Goal: Obtain resource: Download file/media

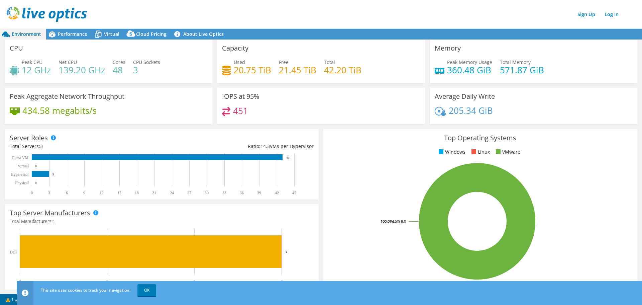
click at [174, 10] on div "Sign Up Log In" at bounding box center [328, 14] width 642 height 15
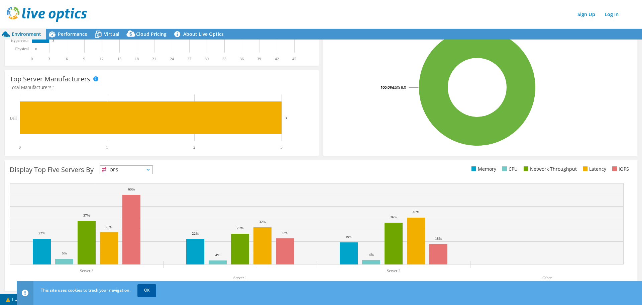
click at [150, 293] on link "OK" at bounding box center [146, 290] width 19 height 12
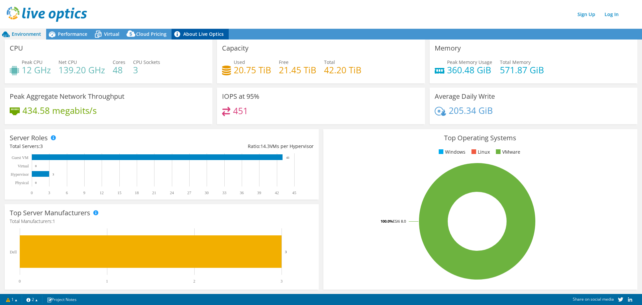
click at [209, 38] on link "About Live Optics" at bounding box center [200, 34] width 57 height 11
click at [187, 16] on div "Sign Up Log In" at bounding box center [328, 14] width 642 height 15
click at [615, 14] on link "Log In" at bounding box center [612, 14] width 21 height 10
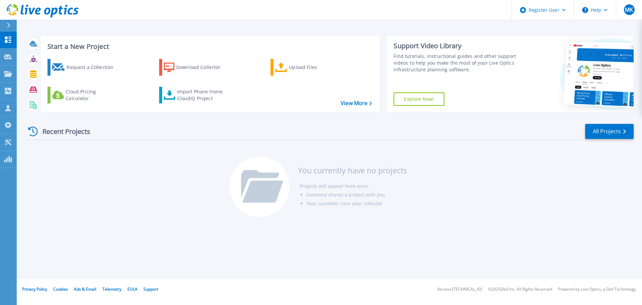
click at [239, 132] on div "Recent Projects All Projects" at bounding box center [330, 131] width 608 height 17
click at [240, 126] on div "Recent Projects All Projects" at bounding box center [330, 131] width 608 height 17
click at [145, 177] on div "Recent Projects All Projects You currently have no projects Projects will appea…" at bounding box center [330, 171] width 608 height 106
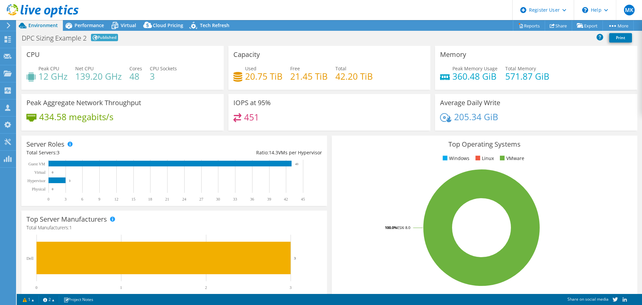
select select "EULondon"
select select "USD"
click at [555, 26] on link "Share" at bounding box center [558, 25] width 27 height 10
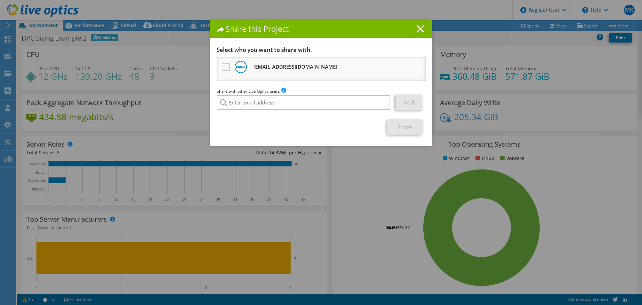
click at [418, 27] on icon at bounding box center [420, 28] width 7 height 7
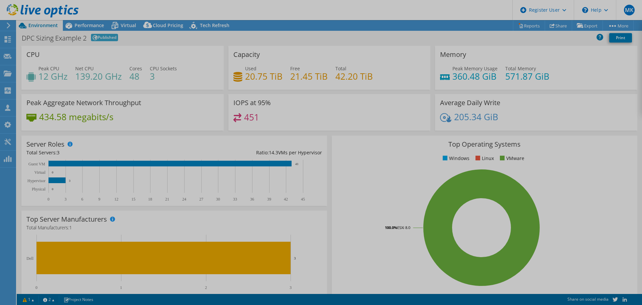
click at [494, 32] on div at bounding box center [321, 152] width 642 height 305
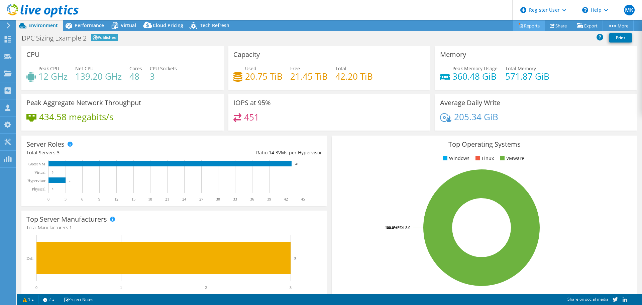
click at [527, 26] on link "Reports" at bounding box center [529, 25] width 32 height 10
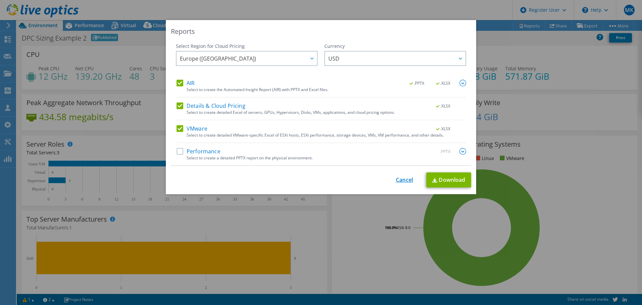
click at [400, 181] on link "Cancel" at bounding box center [404, 180] width 17 height 6
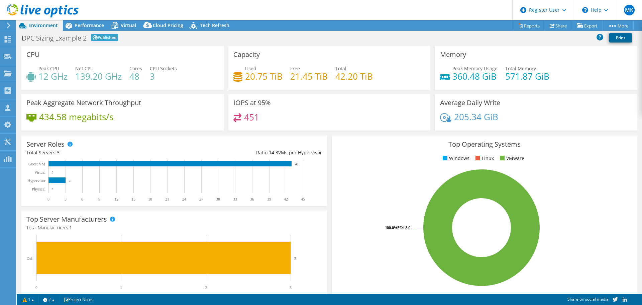
click at [621, 38] on link "Print" at bounding box center [621, 37] width 23 height 9
click at [557, 26] on link "Share" at bounding box center [558, 25] width 27 height 10
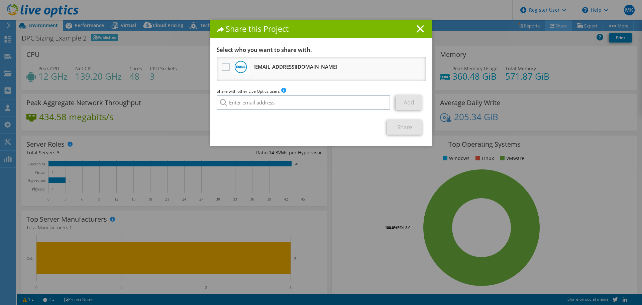
click at [557, 26] on div "Share this Project Link other users to this project Changes can be overwritten …" at bounding box center [321, 152] width 642 height 265
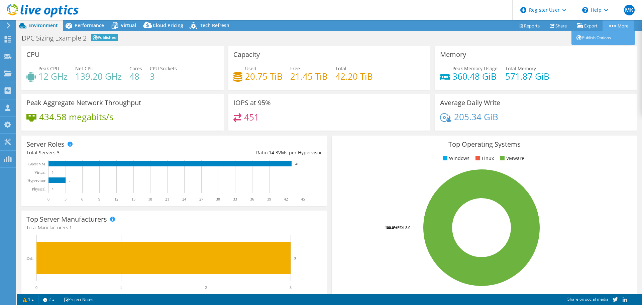
click at [621, 25] on link "More" at bounding box center [618, 25] width 31 height 10
click at [497, 42] on div "DPC Sizing Example 2 Published Print" at bounding box center [330, 37] width 626 height 12
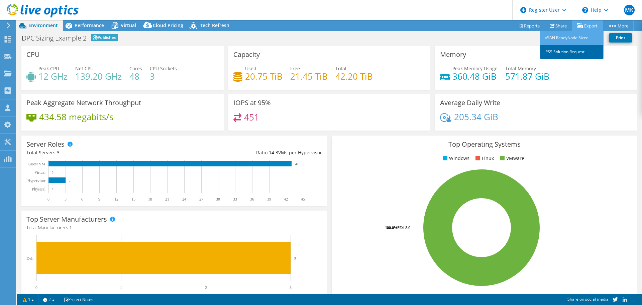
click at [576, 50] on link "PSS Solution Request" at bounding box center [572, 52] width 64 height 14
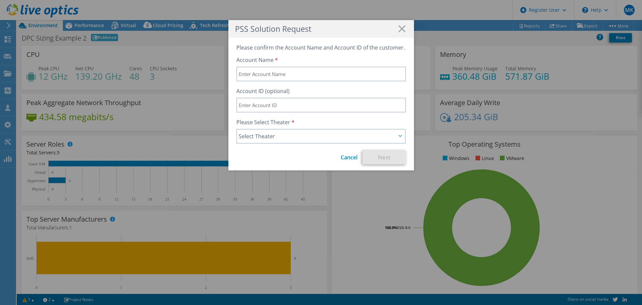
click at [403, 29] on h1 "PSS Solution Request" at bounding box center [321, 29] width 172 height 8
click at [402, 29] on icon at bounding box center [401, 28] width 7 height 7
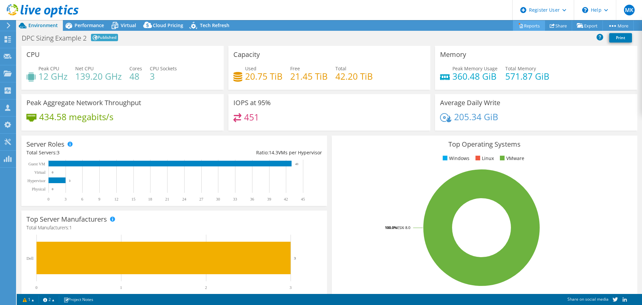
click at [530, 24] on link "Reports" at bounding box center [529, 25] width 32 height 10
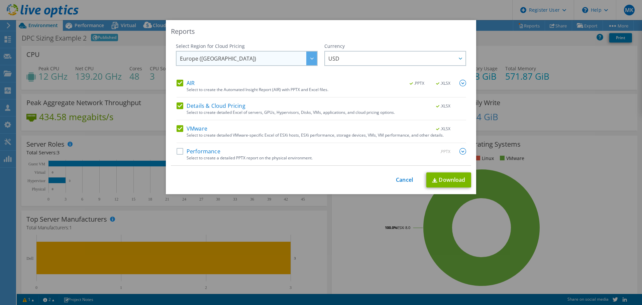
click at [290, 61] on span "Europe ([GEOGRAPHIC_DATA])" at bounding box center [248, 59] width 137 height 14
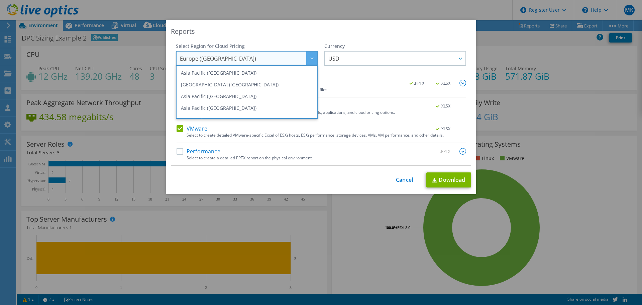
click at [292, 60] on span "Europe ([GEOGRAPHIC_DATA])" at bounding box center [248, 59] width 137 height 14
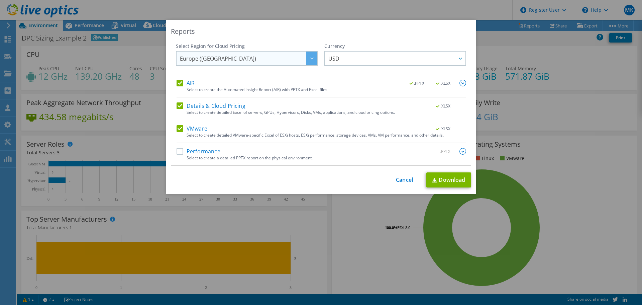
click at [307, 58] on div at bounding box center [311, 59] width 11 height 14
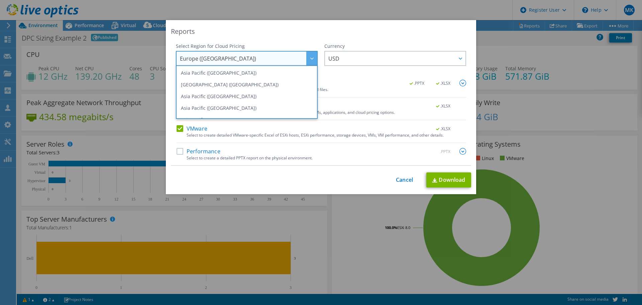
click at [316, 57] on div "Select Region for Cloud Pricing Asia Pacific ([GEOGRAPHIC_DATA]) [GEOGRAPHIC_DA…" at bounding box center [321, 61] width 290 height 37
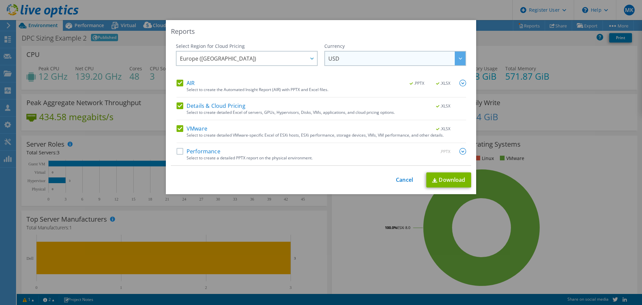
click at [404, 53] on span "USD" at bounding box center [397, 59] width 137 height 14
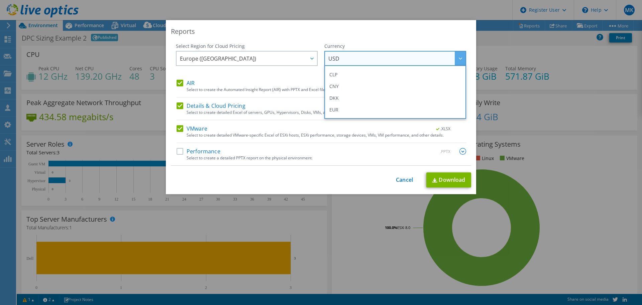
scroll to position [67, 0]
click at [386, 96] on li "EUR" at bounding box center [395, 100] width 139 height 12
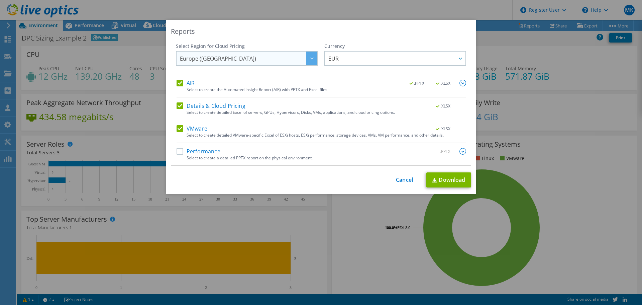
click at [312, 58] on div at bounding box center [311, 59] width 11 height 14
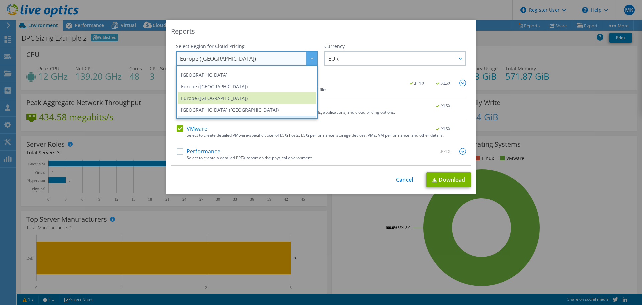
scroll to position [57, 0]
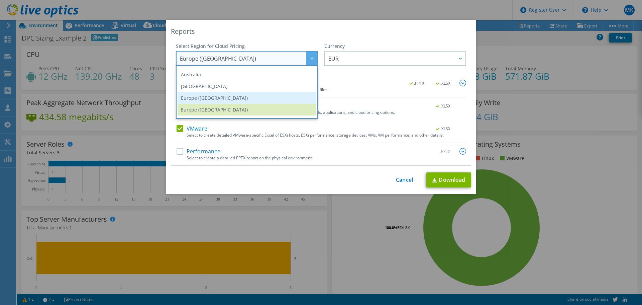
click at [252, 98] on li "Europe ([GEOGRAPHIC_DATA])" at bounding box center [247, 98] width 139 height 12
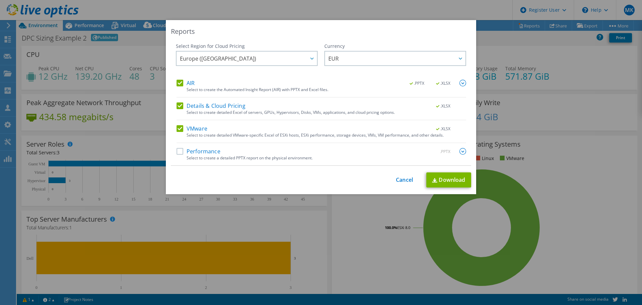
click at [261, 69] on div "Select Region for Cloud Pricing Asia Pacific ([GEOGRAPHIC_DATA]) [GEOGRAPHIC_DA…" at bounding box center [247, 61] width 142 height 37
click at [179, 153] on label "Performance" at bounding box center [199, 151] width 44 height 7
click at [0, 0] on input "Performance" at bounding box center [0, 0] width 0 height 0
click at [283, 178] on div "This process may take a while, please wait... Cancel Download" at bounding box center [321, 179] width 300 height 15
click at [445, 178] on link "Download" at bounding box center [449, 179] width 45 height 15
